Goal: Information Seeking & Learning: Learn about a topic

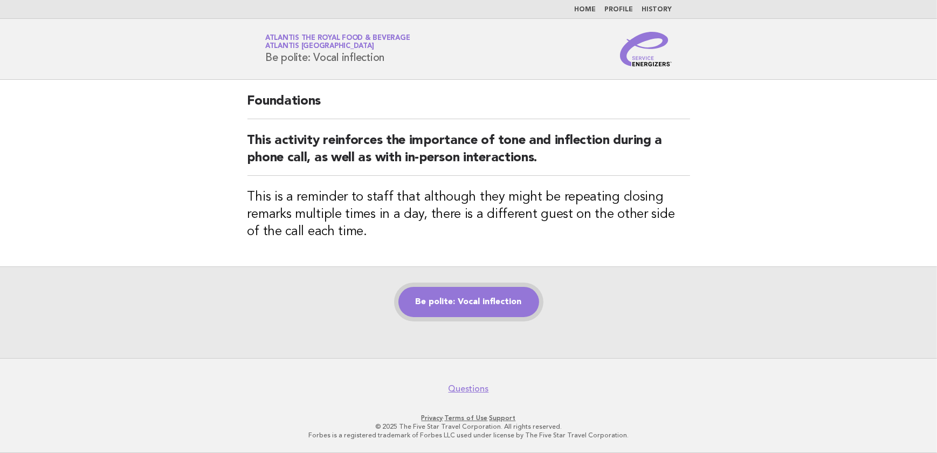
click at [494, 290] on link "Be polite: Vocal inflection" at bounding box center [468, 302] width 141 height 30
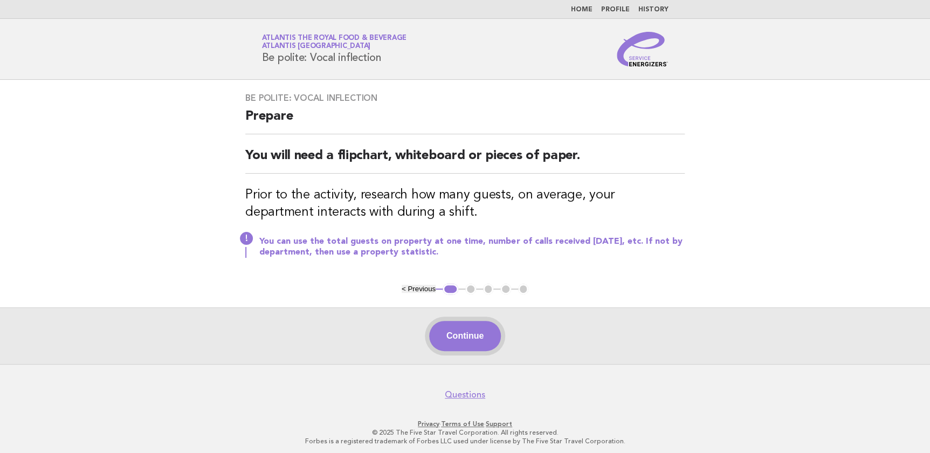
click at [485, 326] on button "Continue" at bounding box center [465, 336] width 72 height 30
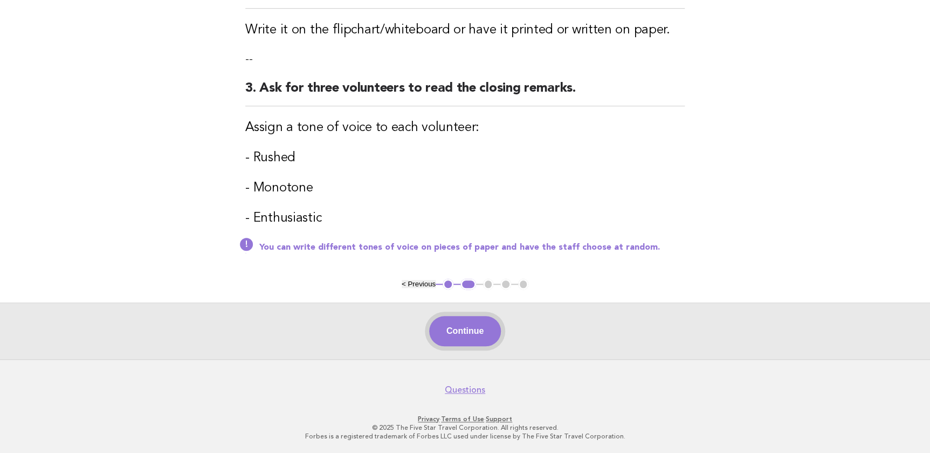
click at [488, 325] on button "Continue" at bounding box center [465, 331] width 72 height 30
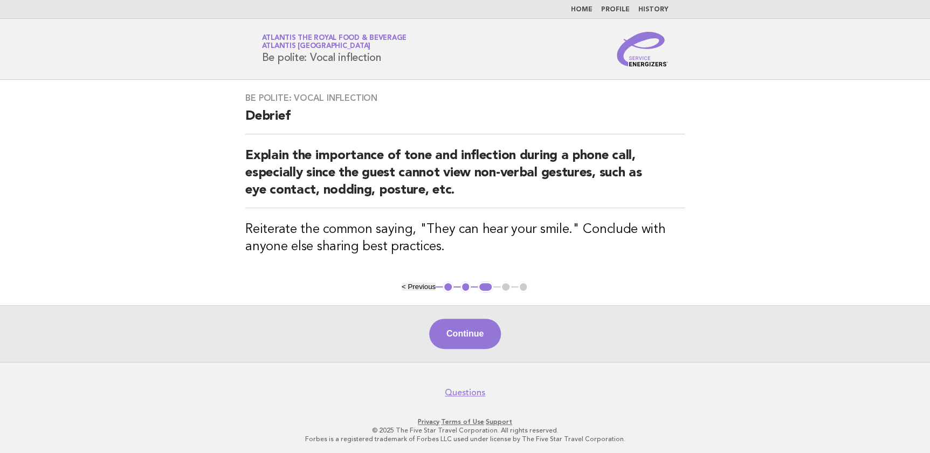
click at [488, 325] on button "Continue" at bounding box center [465, 334] width 72 height 30
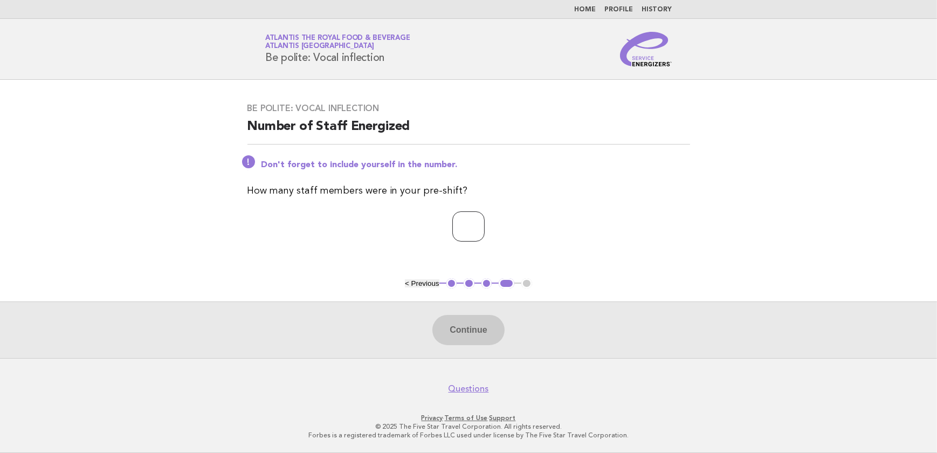
click at [452, 226] on input "number" at bounding box center [468, 226] width 32 height 30
type input "**"
click at [482, 325] on button "Continue" at bounding box center [468, 330] width 72 height 30
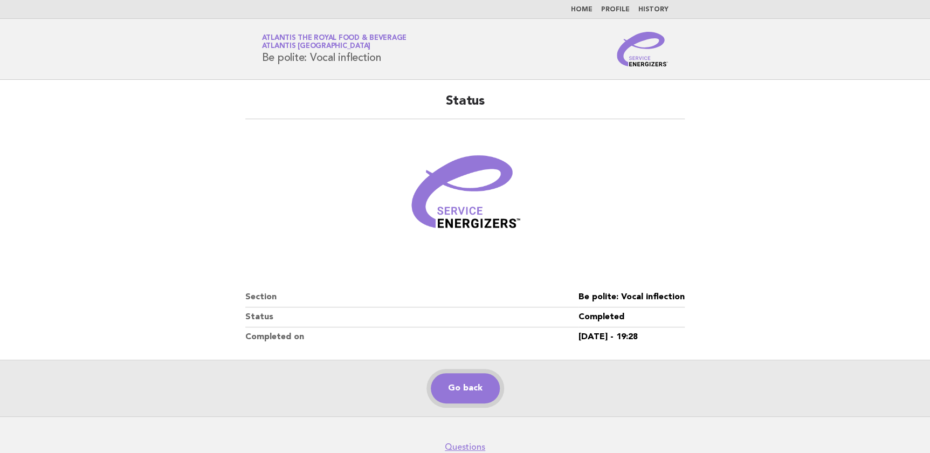
click at [472, 375] on link "Go back" at bounding box center [465, 388] width 69 height 30
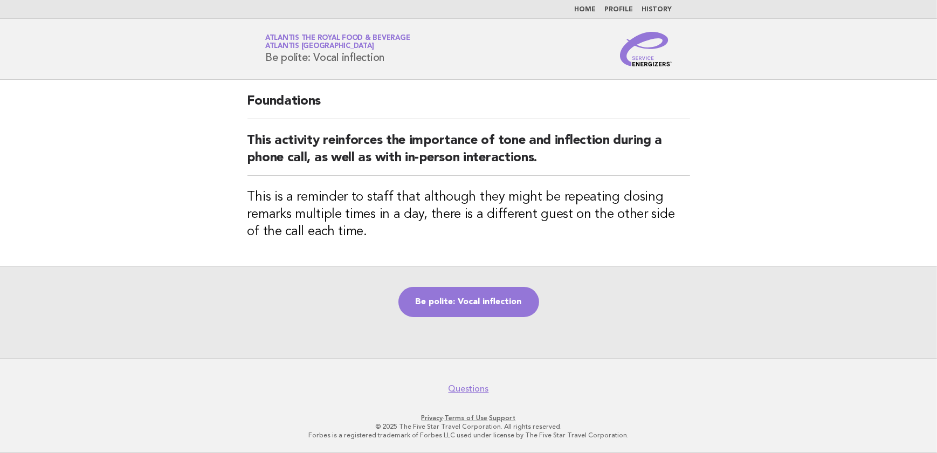
click at [650, 61] on img at bounding box center [646, 49] width 52 height 35
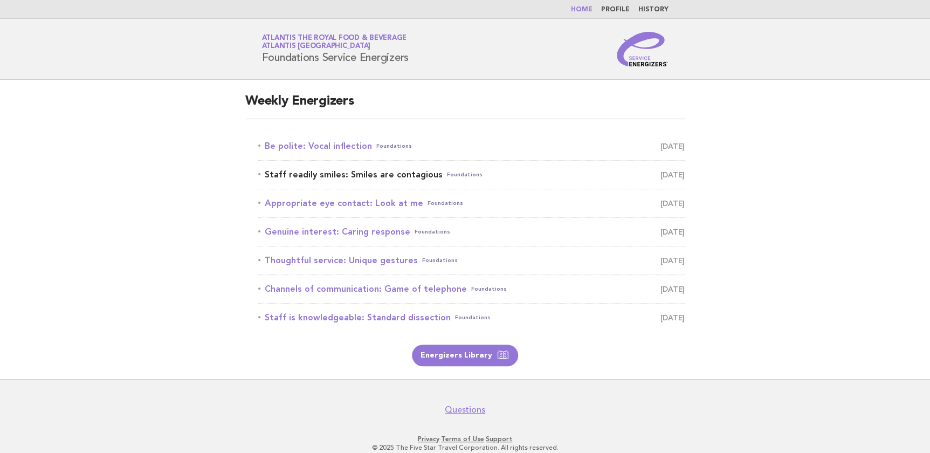
click at [361, 172] on link "Staff readily smiles: Smiles are contagious Foundations August 25" at bounding box center [471, 174] width 426 height 15
